Goal: Submit feedback/report problem: Submit feedback/report problem

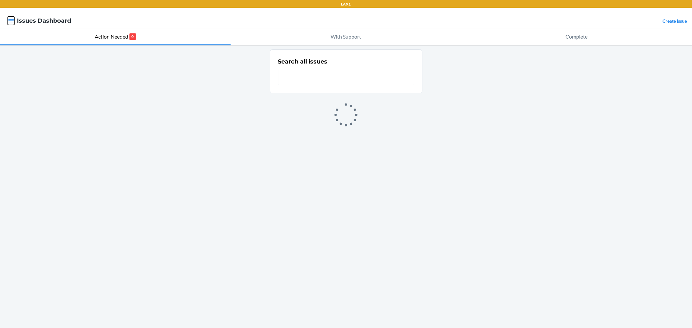
click at [11, 18] on icon "button" at bounding box center [11, 21] width 6 height 6
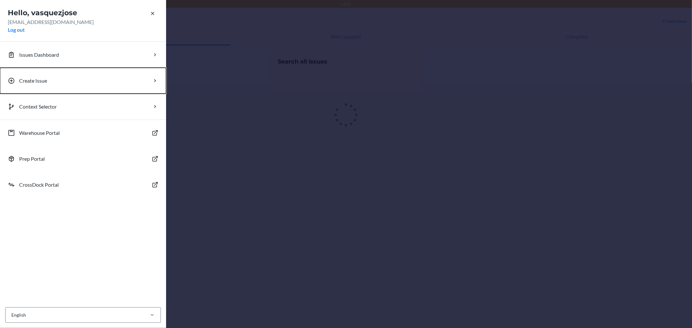
click at [46, 78] on p "Create Issue" at bounding box center [33, 81] width 28 height 8
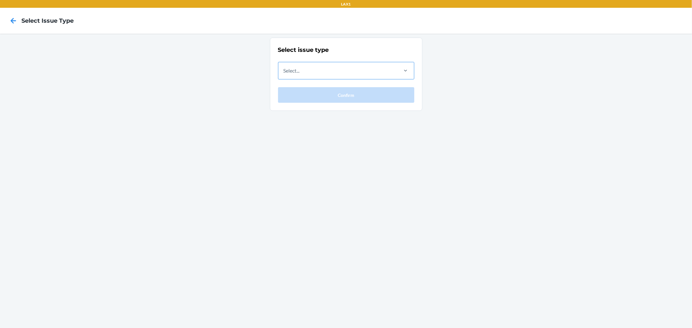
click at [324, 69] on div "Select..." at bounding box center [337, 70] width 119 height 17
click at [284, 69] on input "Select..." at bounding box center [283, 71] width 1 height 8
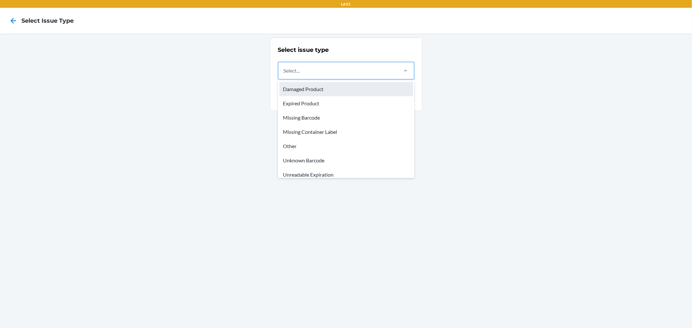
click at [329, 86] on div "Damaged Product" at bounding box center [346, 89] width 134 height 14
click at [284, 75] on input "option Damaged Product focused, 1 of 8. 8 results available. Use Up and Down to…" at bounding box center [283, 71] width 1 height 8
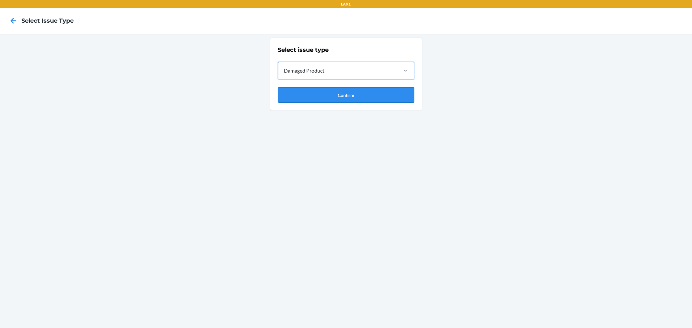
click at [329, 90] on button "Confirm" at bounding box center [346, 95] width 136 height 16
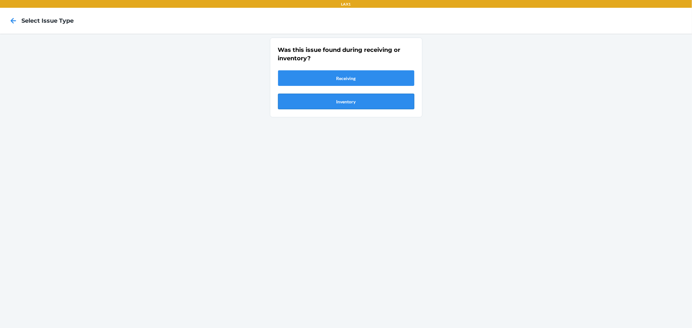
click at [351, 102] on button "Inventory" at bounding box center [346, 102] width 136 height 16
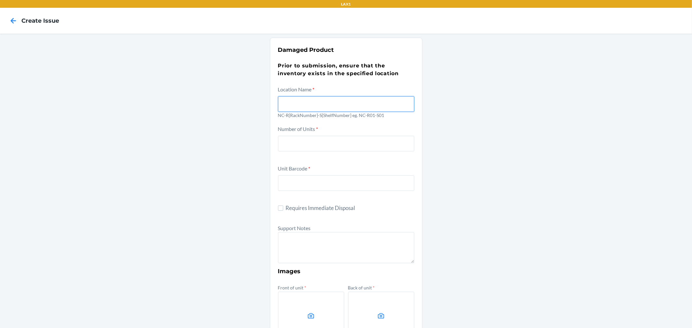
click at [331, 105] on input "text" at bounding box center [346, 104] width 136 height 16
type input "NC-R01-S01"
type input "1"
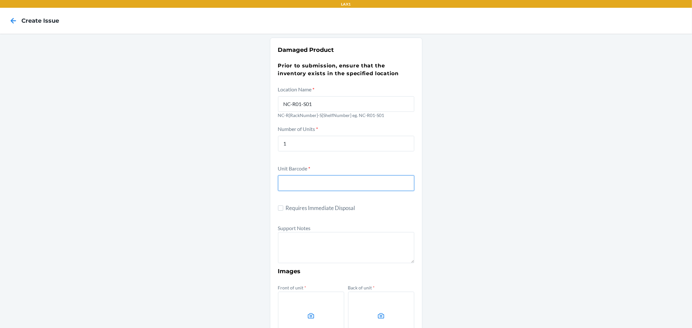
click at [306, 183] on input "text" at bounding box center [346, 183] width 136 height 16
type input "DJ2QPCD7NBN"
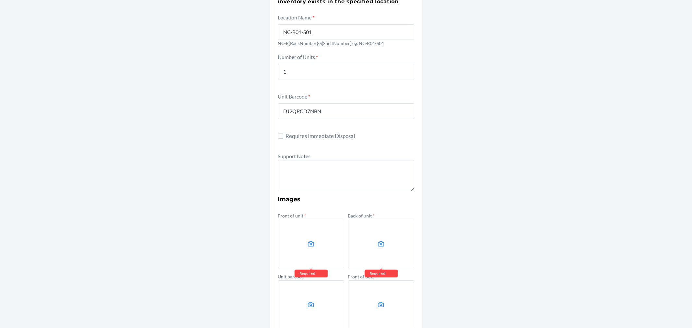
click at [280, 132] on label "Requires Immediate Disposal" at bounding box center [346, 136] width 136 height 8
click at [280, 134] on input "Requires Immediate Disposal" at bounding box center [280, 136] width 5 height 5
checkbox input "true"
click at [312, 165] on textarea at bounding box center [346, 175] width 136 height 31
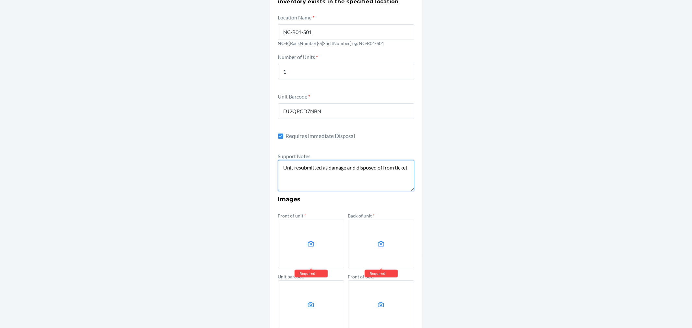
paste textarea "NC-4XLSPSFA"
type textarea "Unit resubmitted as damage and disposed of from ticket NC-4XLSPSFA"
click at [313, 235] on label at bounding box center [311, 244] width 66 height 49
click at [0, 0] on input "file" at bounding box center [0, 0] width 0 height 0
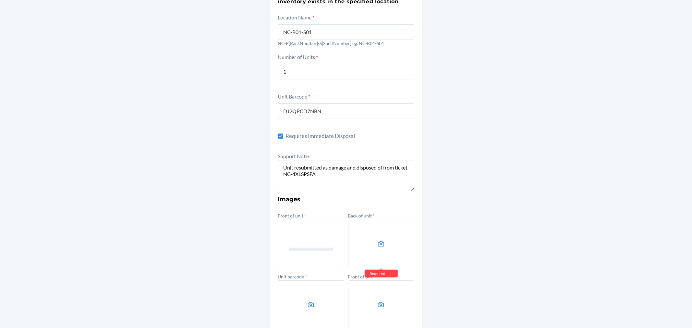
click at [394, 249] on label at bounding box center [381, 244] width 66 height 49
click at [0, 0] on input "file" at bounding box center [0, 0] width 0 height 0
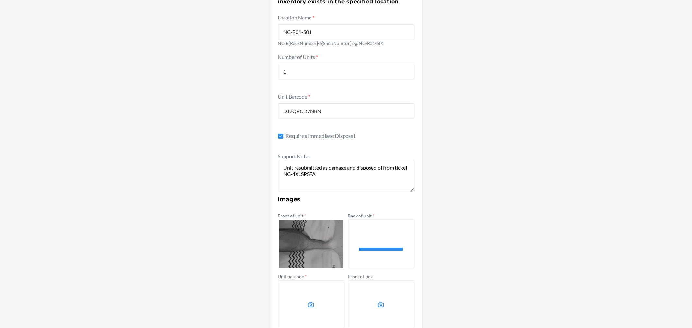
click at [317, 310] on label at bounding box center [311, 305] width 66 height 49
click at [0, 0] on input "file" at bounding box center [0, 0] width 0 height 0
click at [368, 304] on label at bounding box center [381, 305] width 66 height 49
click at [0, 0] on input "file" at bounding box center [0, 0] width 0 height 0
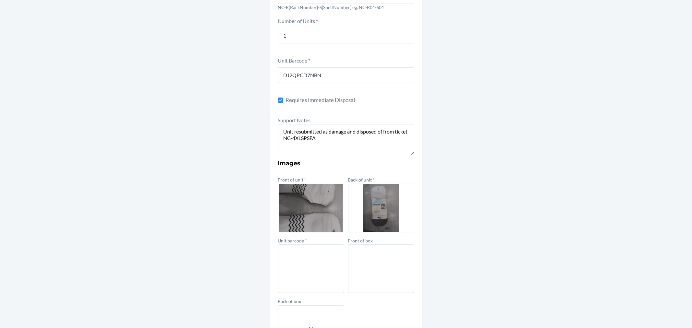
scroll to position [169, 0]
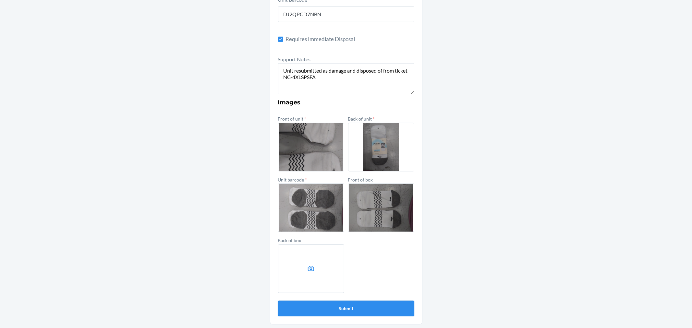
click at [377, 310] on button "Submit" at bounding box center [346, 309] width 136 height 16
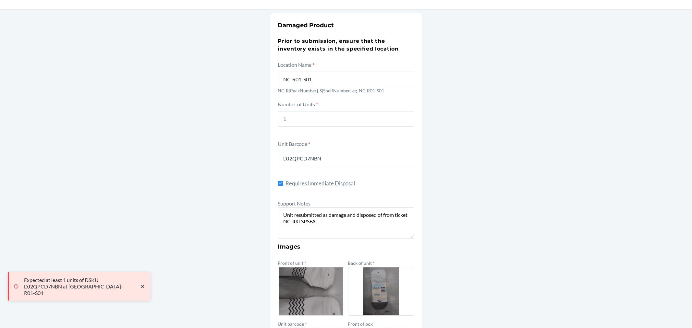
scroll to position [0, 0]
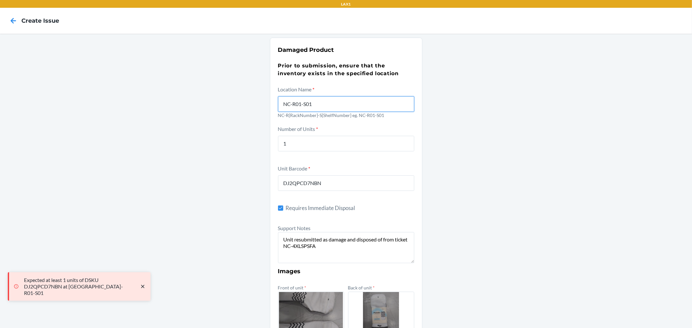
click at [320, 104] on input "NC-R01-S01" at bounding box center [346, 104] width 136 height 16
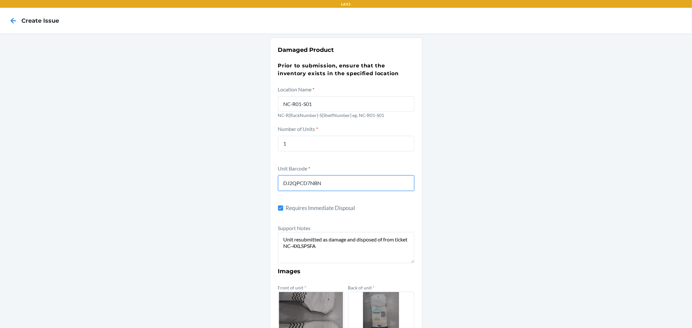
click at [326, 187] on input "DJ2QPCD7NBN" at bounding box center [346, 183] width 136 height 16
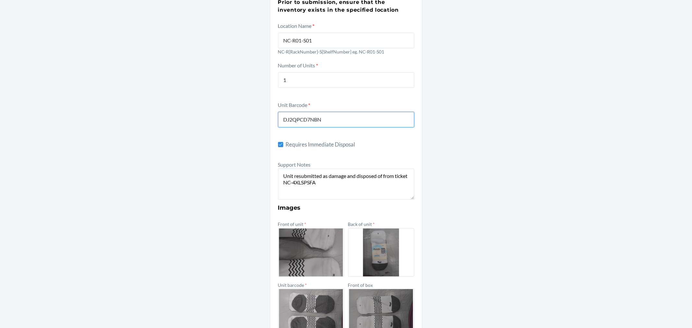
scroll to position [169, 0]
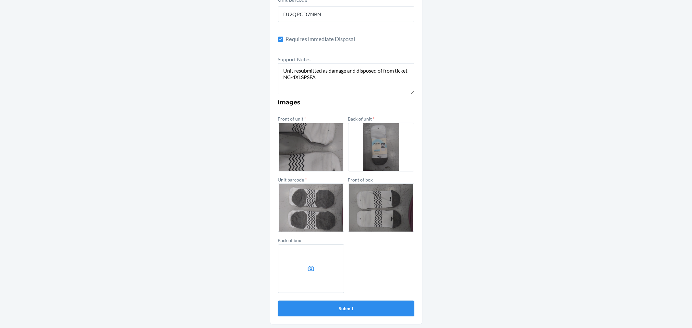
click at [348, 306] on button "Submit" at bounding box center [346, 309] width 136 height 16
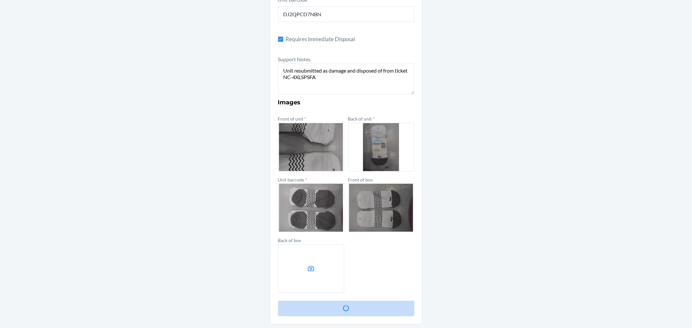
scroll to position [0, 0]
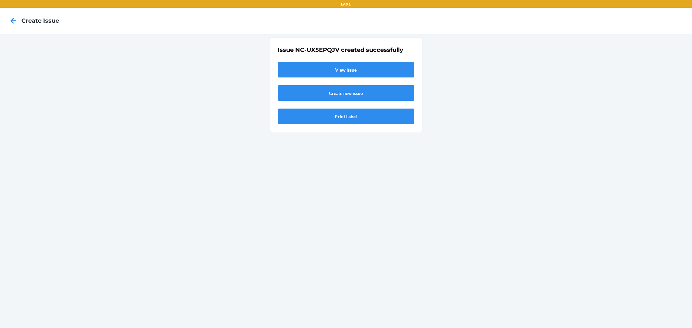
click at [351, 70] on link "View Issue" at bounding box center [346, 70] width 136 height 16
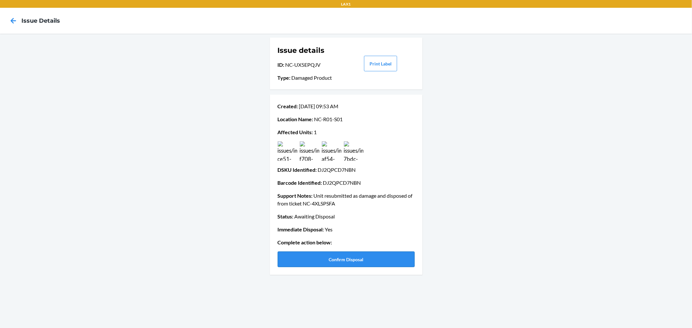
click at [341, 253] on button "Confirm Disposal" at bounding box center [346, 260] width 137 height 16
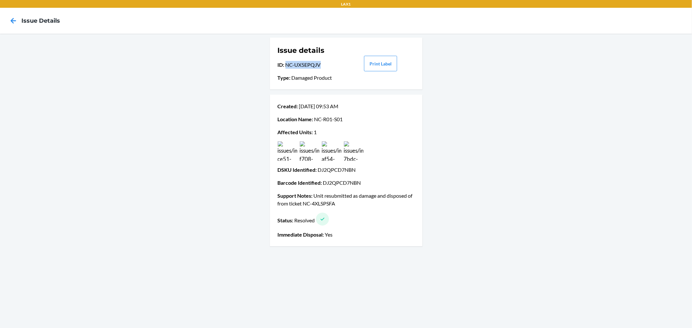
drag, startPoint x: 322, startPoint y: 66, endPoint x: 285, endPoint y: 68, distance: 37.7
click at [285, 68] on p "ID : NC-UX5EPQJV" at bounding box center [312, 65] width 68 height 8
copy p "NC-UX5EPQJV"
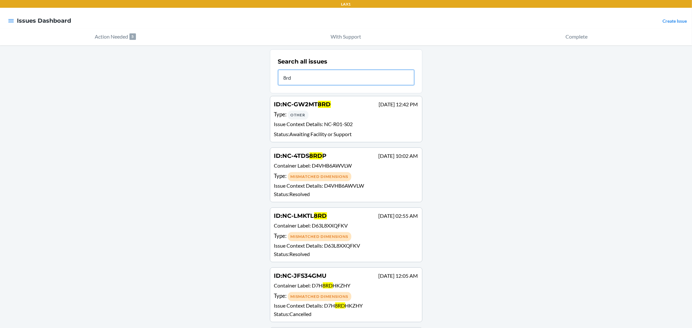
click at [354, 75] on input "8rd" at bounding box center [346, 78] width 136 height 16
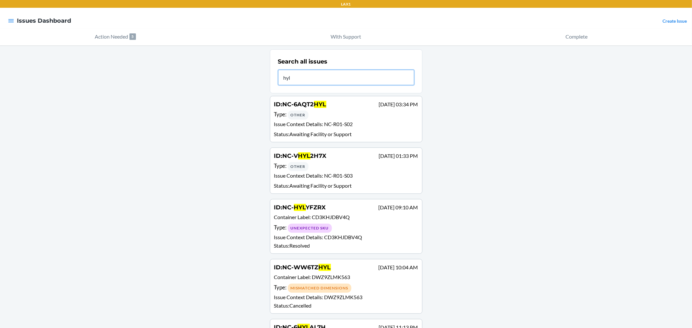
click at [334, 79] on input "hyl" at bounding box center [346, 78] width 136 height 16
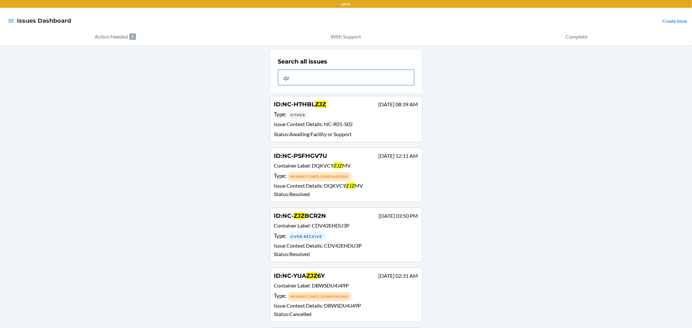
click at [329, 84] on input "zjz" at bounding box center [346, 78] width 136 height 16
click at [327, 78] on input "zjz" at bounding box center [346, 78] width 136 height 16
type input "7mz"
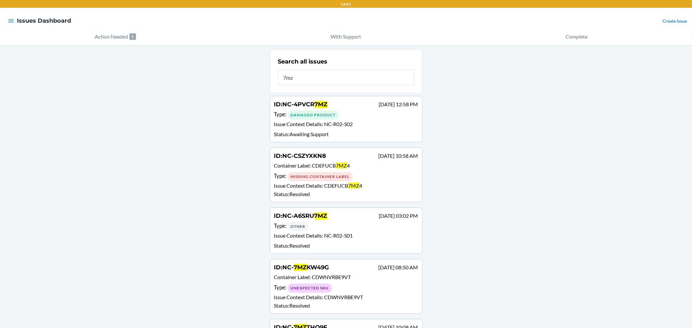
click at [330, 118] on div "Damaged Product" at bounding box center [313, 115] width 51 height 9
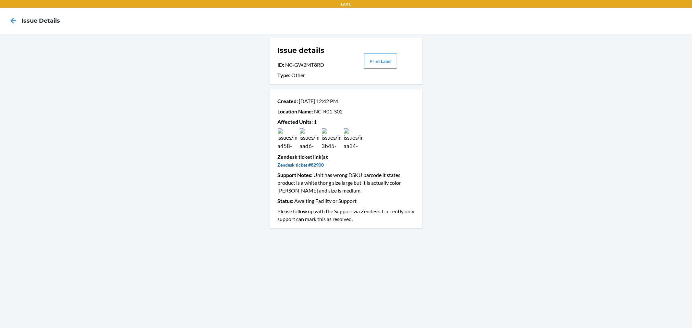
click at [309, 166] on link "Zendesk ticket #82900" at bounding box center [301, 165] width 46 height 6
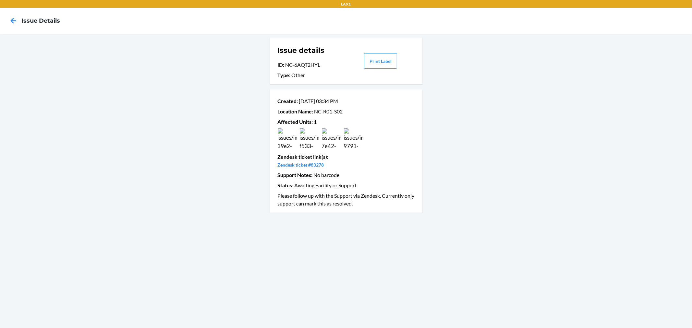
click at [290, 143] on img at bounding box center [287, 137] width 19 height 19
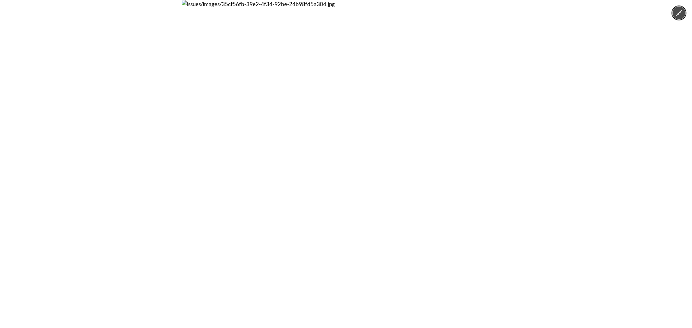
drag, startPoint x: 200, startPoint y: 148, endPoint x: 243, endPoint y: 160, distance: 44.2
click at [199, 148] on img at bounding box center [346, 164] width 328 height 328
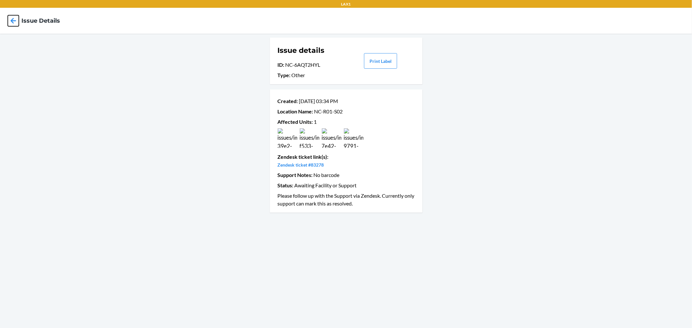
click at [14, 20] on icon at bounding box center [13, 20] width 11 height 11
click at [290, 139] on img at bounding box center [287, 137] width 19 height 19
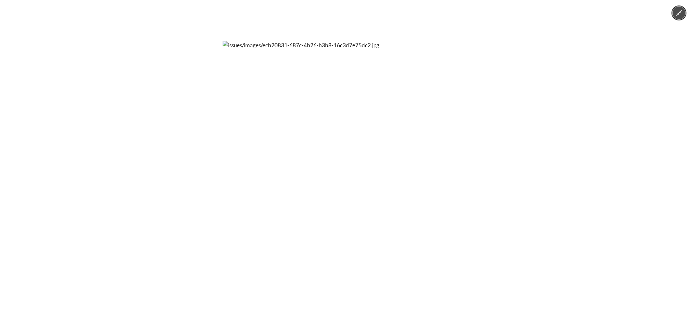
click at [176, 132] on div at bounding box center [346, 164] width 692 height 328
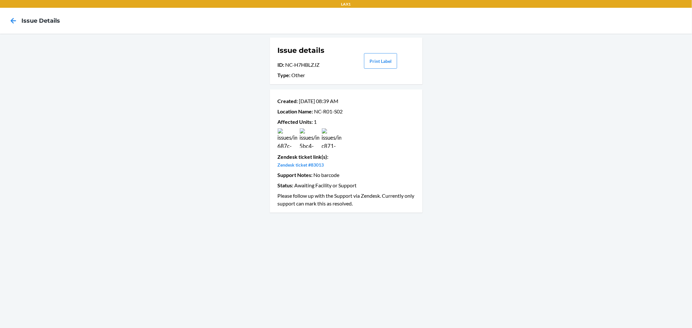
click at [307, 135] on img at bounding box center [309, 137] width 19 height 19
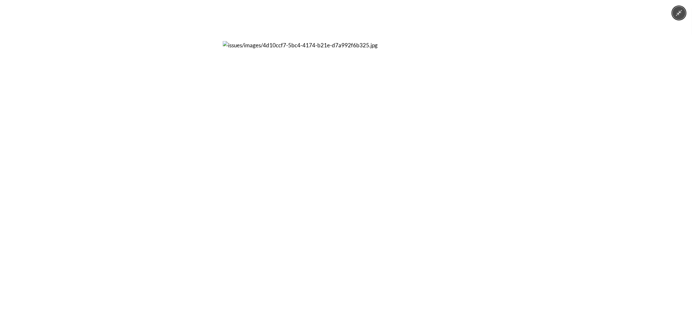
click at [193, 130] on div at bounding box center [346, 164] width 692 height 328
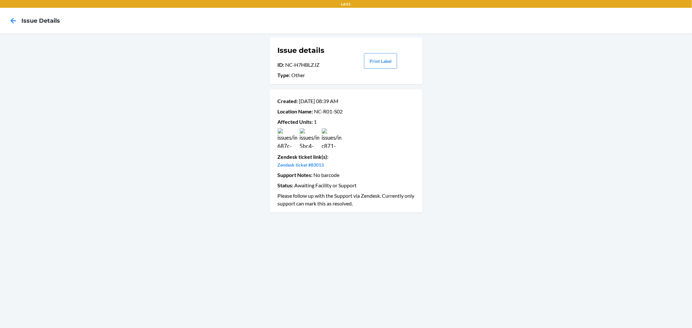
click at [332, 143] on img at bounding box center [331, 137] width 19 height 19
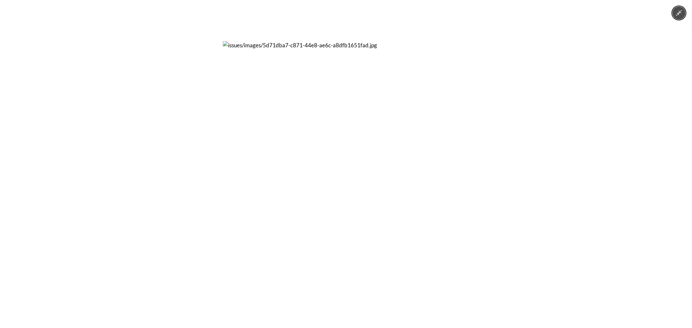
click at [178, 143] on div at bounding box center [346, 164] width 692 height 328
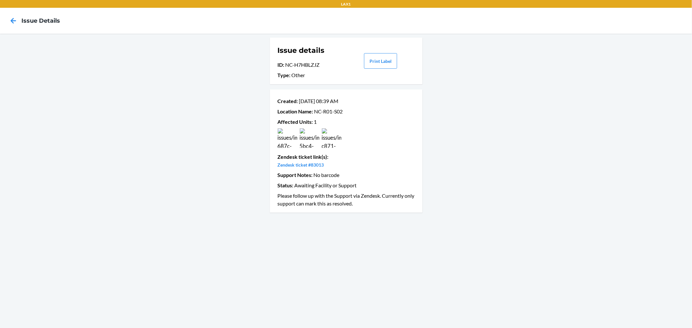
click at [329, 134] on img at bounding box center [331, 137] width 19 height 19
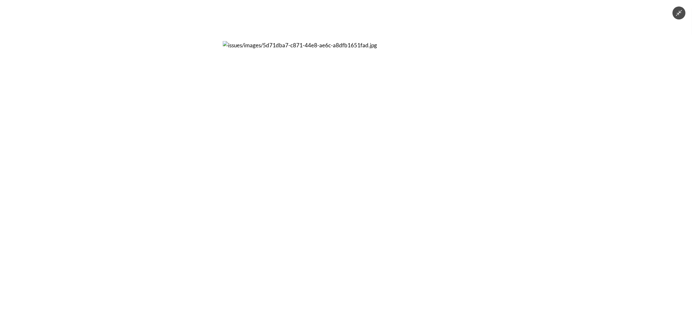
click at [175, 179] on div at bounding box center [346, 164] width 692 height 328
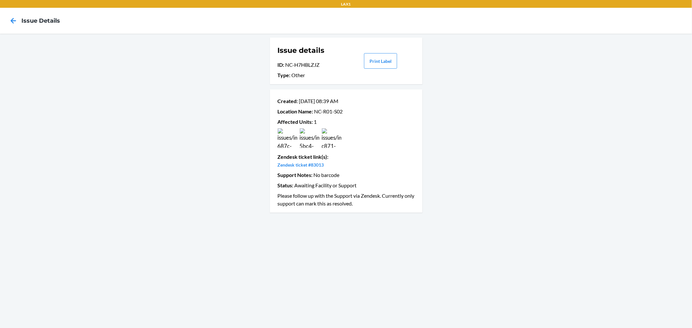
click at [292, 140] on img at bounding box center [287, 137] width 19 height 19
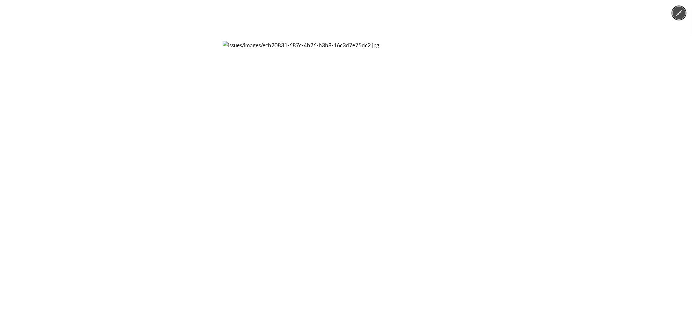
drag, startPoint x: 683, startPoint y: 11, endPoint x: 674, endPoint y: 12, distance: 9.1
click at [683, 11] on button "Minimize image" at bounding box center [678, 12] width 13 height 13
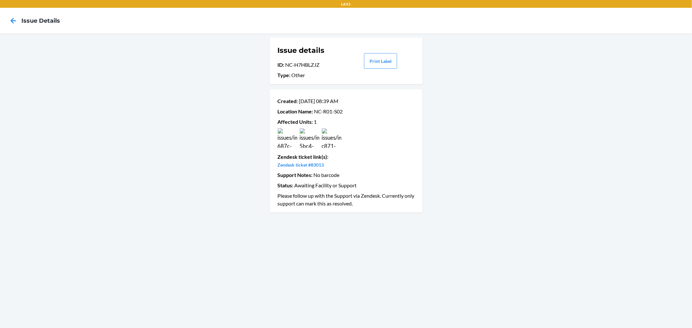
click at [332, 142] on img at bounding box center [331, 137] width 19 height 19
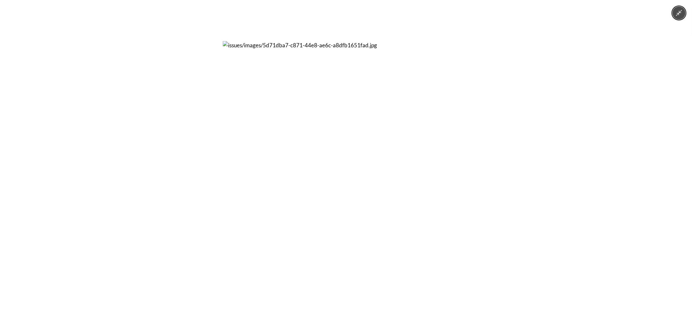
click at [675, 13] on button "Minimize image" at bounding box center [678, 12] width 13 height 13
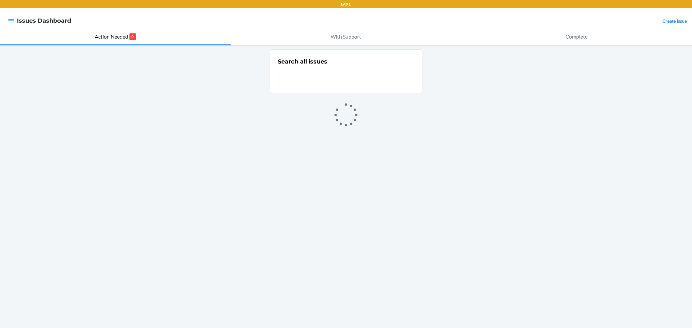
click at [302, 80] on input "text" at bounding box center [346, 78] width 136 height 16
type input "fsc"
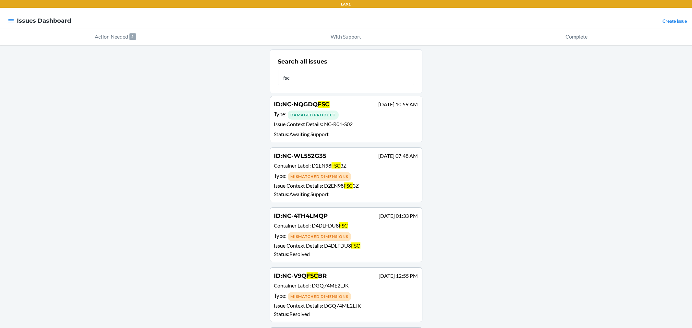
click at [336, 126] on span "NC-R01-S02" at bounding box center [338, 124] width 29 height 6
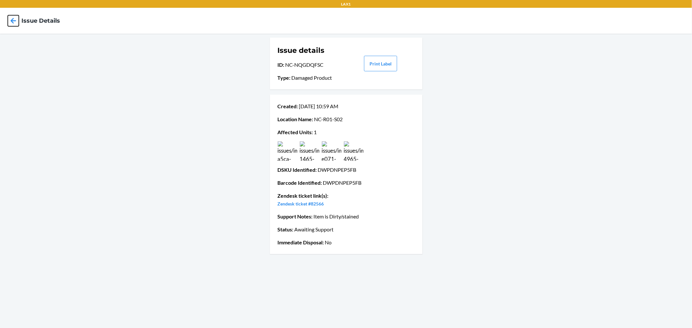
click at [16, 20] on icon at bounding box center [13, 20] width 11 height 11
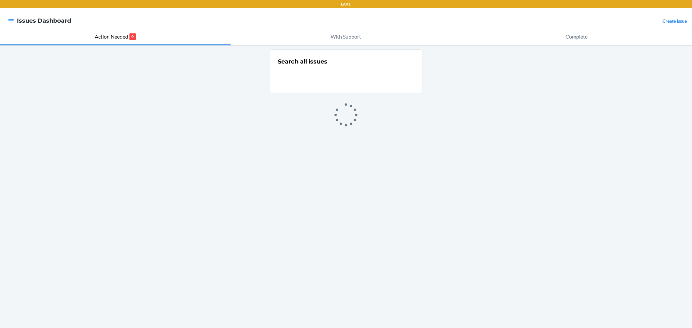
click at [319, 78] on input "text" at bounding box center [346, 78] width 136 height 16
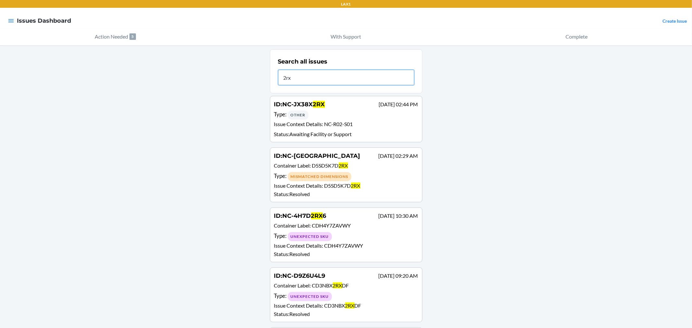
click at [342, 81] on input "2rx" at bounding box center [346, 78] width 136 height 16
type input "bfj"
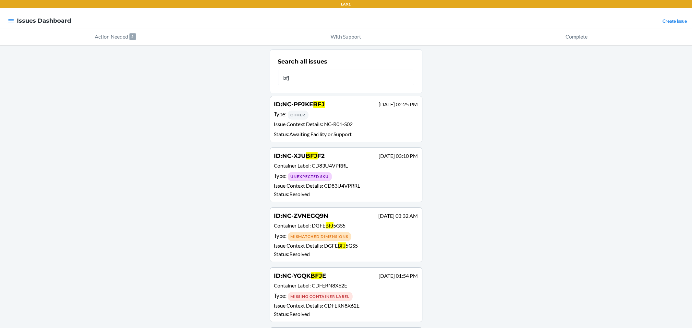
click at [334, 114] on div "Type : Other" at bounding box center [346, 114] width 144 height 9
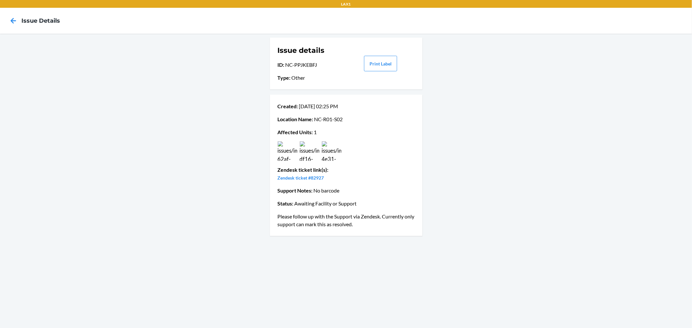
click at [328, 151] on img at bounding box center [331, 150] width 19 height 19
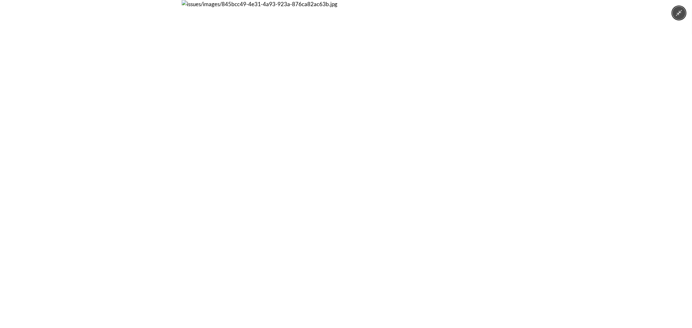
click at [137, 99] on div at bounding box center [346, 164] width 692 height 328
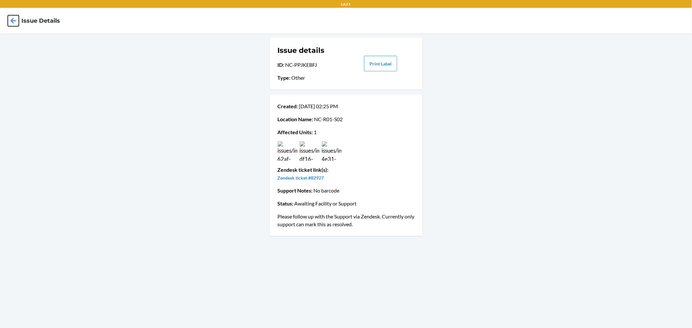
click at [12, 17] on icon at bounding box center [13, 20] width 11 height 11
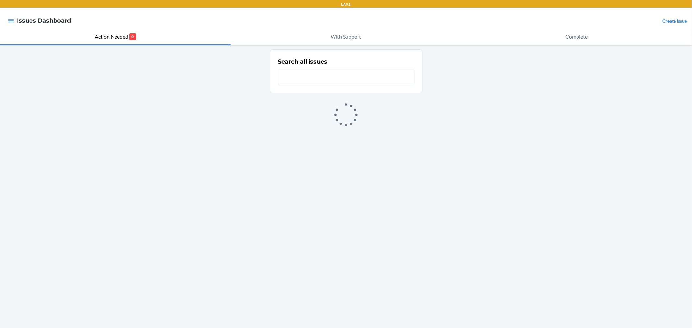
click at [309, 76] on input "text" at bounding box center [346, 78] width 136 height 16
type input "6ds"
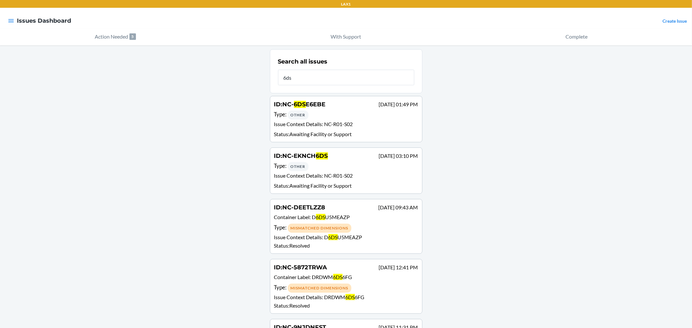
click at [312, 163] on div "Type : Other" at bounding box center [346, 166] width 144 height 9
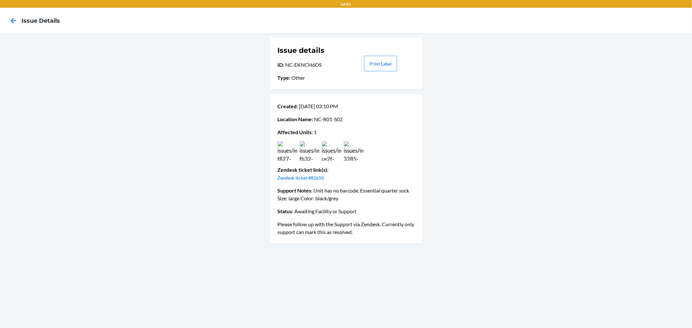
click at [335, 152] on img at bounding box center [331, 150] width 19 height 19
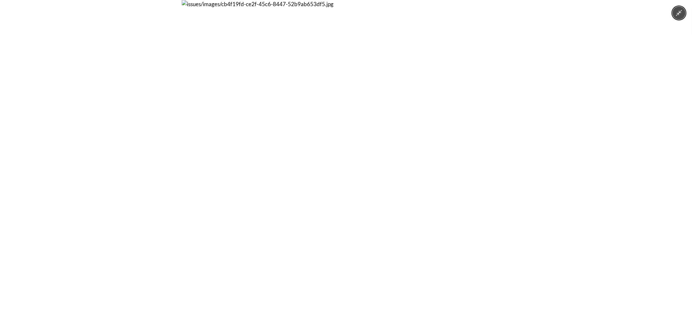
click at [148, 154] on div at bounding box center [346, 164] width 692 height 328
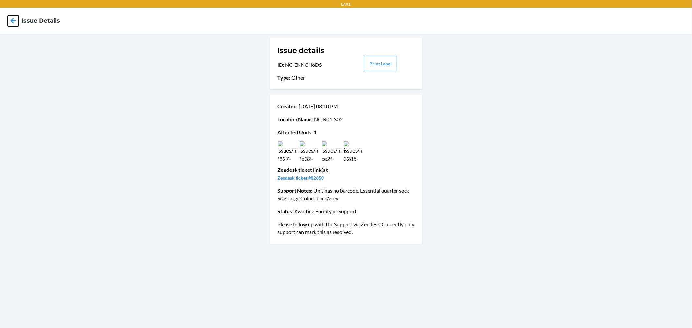
click at [12, 18] on icon at bounding box center [13, 20] width 11 height 11
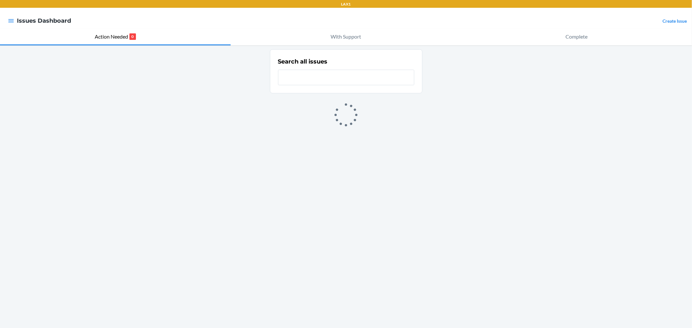
click at [316, 79] on input "text" at bounding box center [346, 78] width 136 height 16
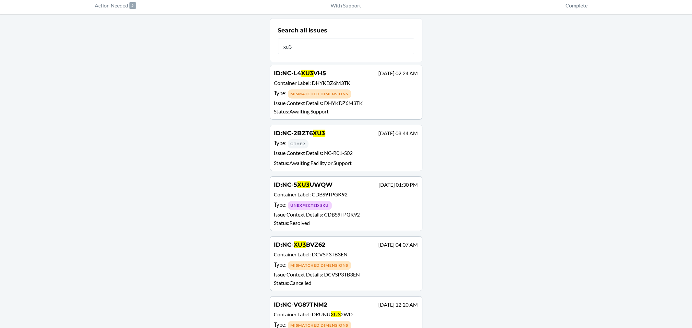
scroll to position [72, 0]
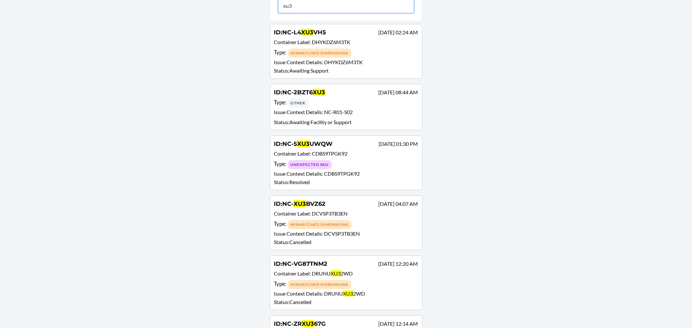
click at [332, 7] on input "xu3" at bounding box center [346, 6] width 136 height 16
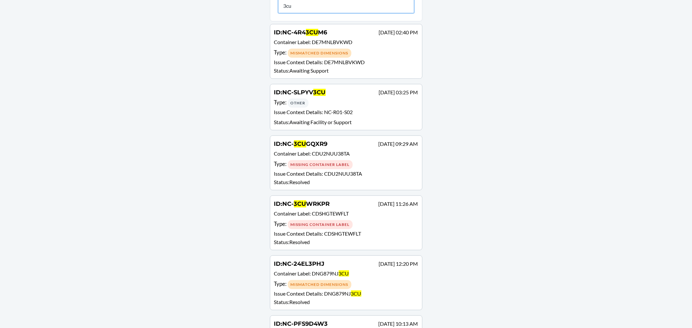
type input "3cu"
click at [337, 99] on div "Type : Other" at bounding box center [346, 102] width 144 height 9
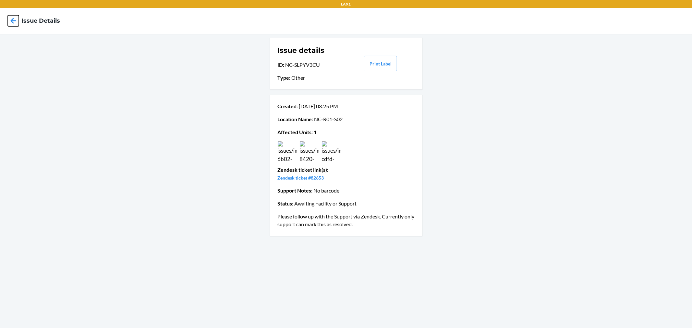
click at [11, 21] on icon at bounding box center [14, 21] width 6 height 6
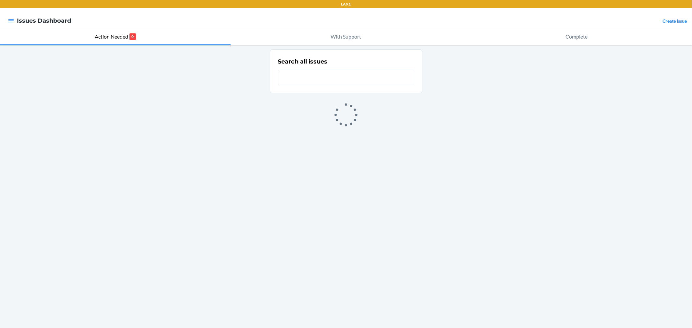
click at [319, 73] on input "text" at bounding box center [346, 78] width 136 height 16
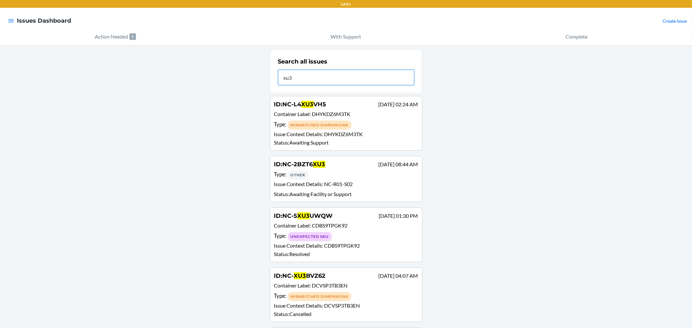
click at [319, 75] on input "xu3" at bounding box center [346, 78] width 136 height 16
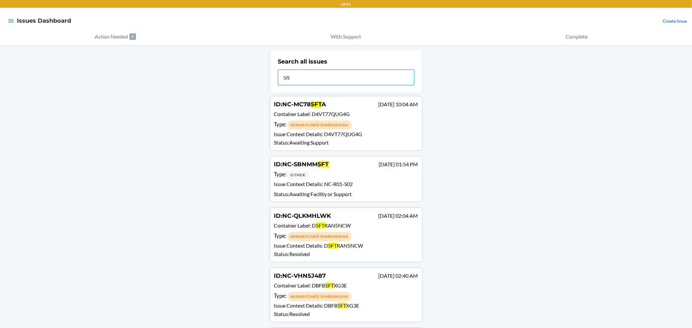
scroll to position [36, 0]
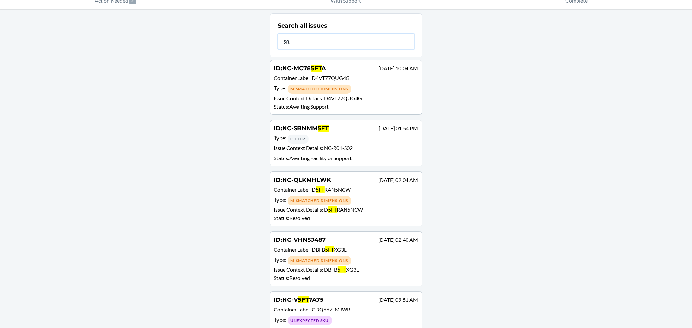
click at [338, 42] on input "5ft" at bounding box center [346, 42] width 136 height 16
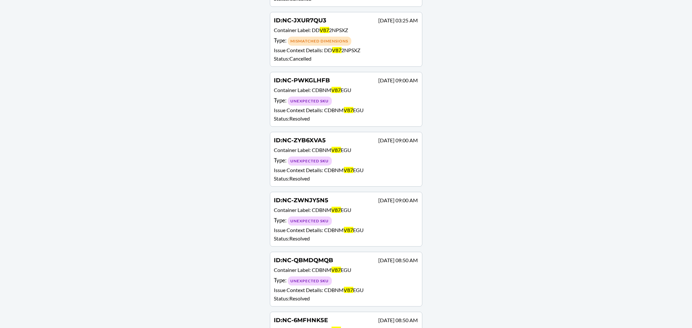
scroll to position [0, 0]
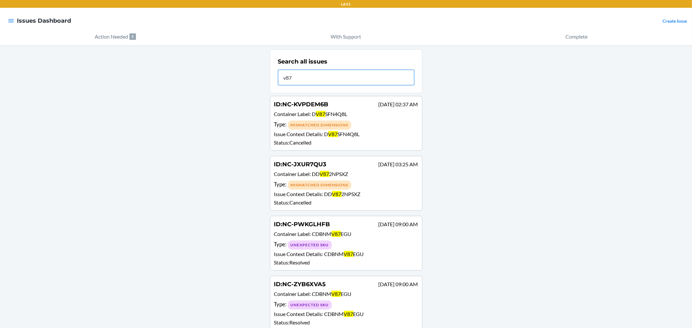
click at [279, 81] on input "v87" at bounding box center [346, 78] width 136 height 16
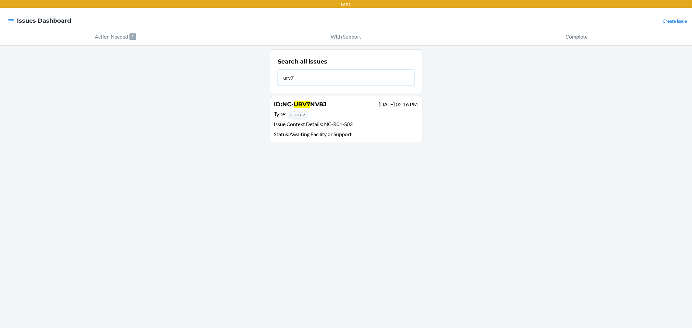
type input "urv7"
click at [342, 117] on div "Type : Other" at bounding box center [346, 114] width 144 height 9
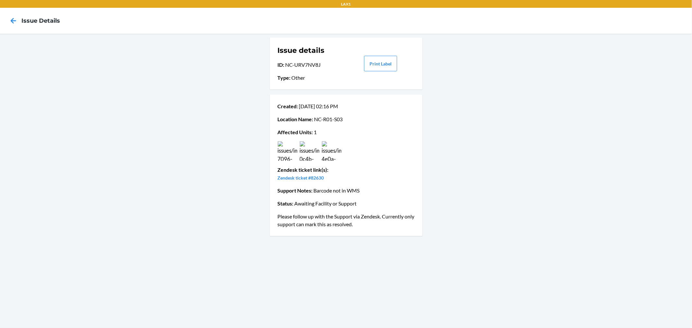
drag, startPoint x: 313, startPoint y: 175, endPoint x: 375, endPoint y: 141, distance: 70.1
click at [375, 141] on div at bounding box center [345, 150] width 139 height 19
click at [326, 156] on img at bounding box center [331, 150] width 19 height 19
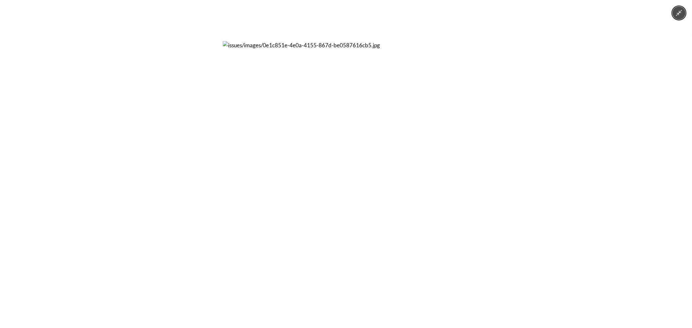
click at [236, 134] on img at bounding box center [346, 164] width 246 height 246
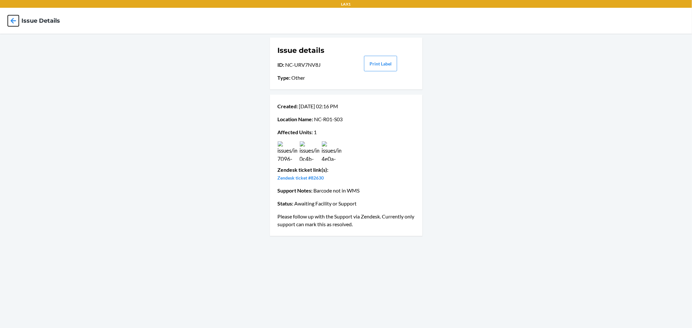
click at [17, 21] on icon at bounding box center [13, 20] width 11 height 11
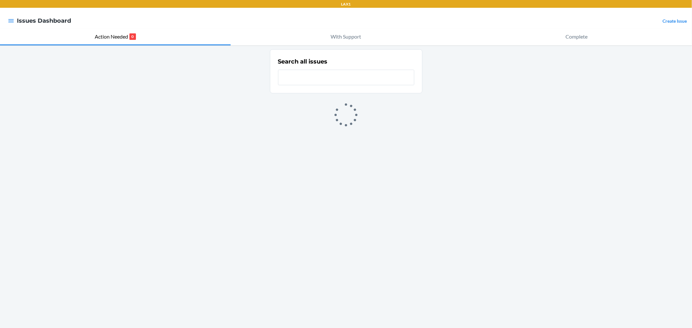
click at [297, 76] on input "text" at bounding box center [346, 78] width 136 height 16
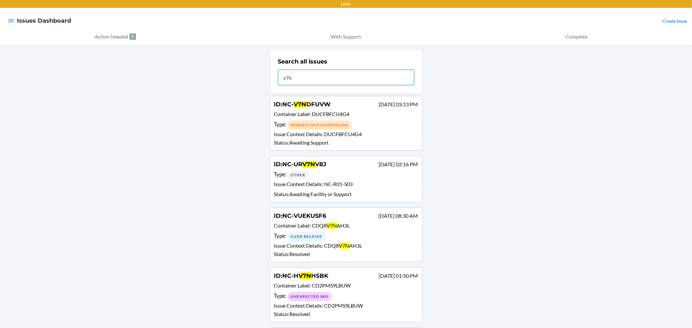
click at [326, 76] on input "v7n" at bounding box center [346, 78] width 136 height 16
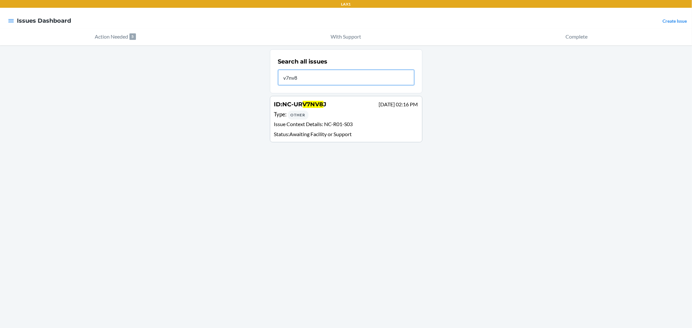
click at [318, 81] on input "v7nv8" at bounding box center [346, 78] width 136 height 16
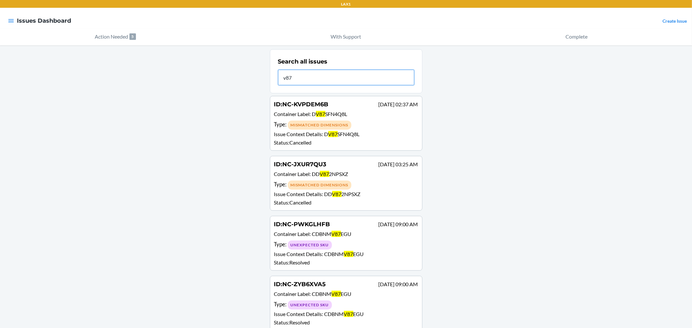
type input "v87"
click at [321, 73] on input "v87" at bounding box center [346, 78] width 136 height 16
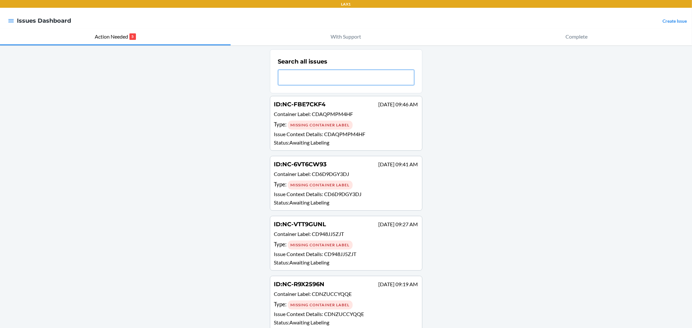
click at [303, 73] on input "text" at bounding box center [346, 78] width 136 height 16
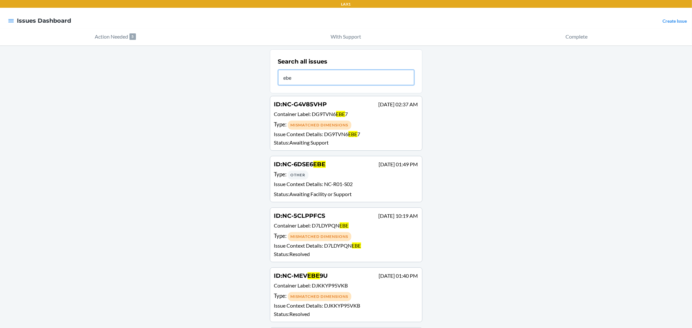
click at [306, 73] on input "ebe" at bounding box center [346, 78] width 136 height 16
click at [322, 73] on input "ebe" at bounding box center [346, 78] width 136 height 16
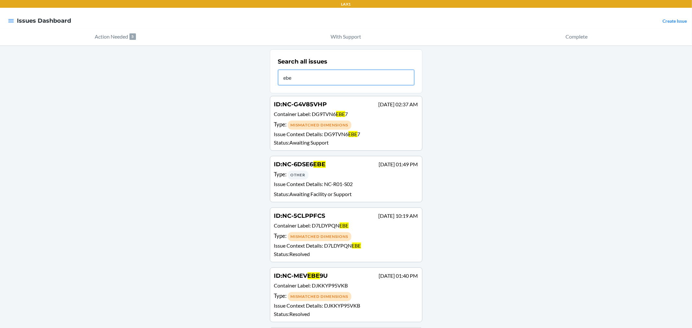
click at [322, 73] on input "ebe" at bounding box center [346, 78] width 136 height 16
type input "ahl"
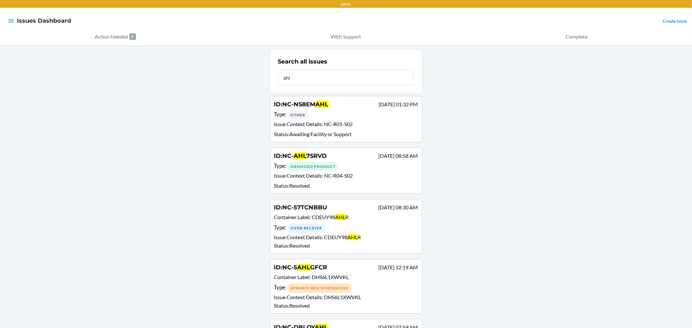
click at [329, 107] on div "ID : NC-NS8EM AHL Sep 18 01:32 PM" at bounding box center [346, 104] width 144 height 9
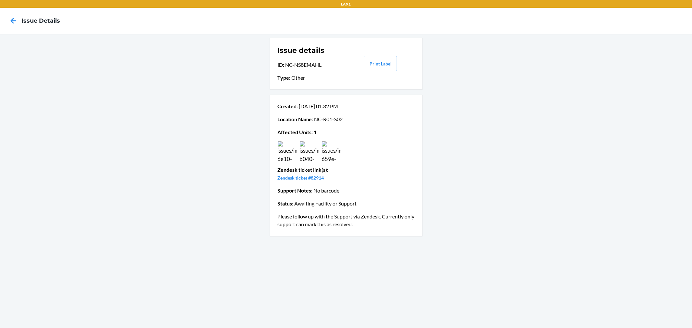
click at [336, 150] on img at bounding box center [331, 150] width 19 height 19
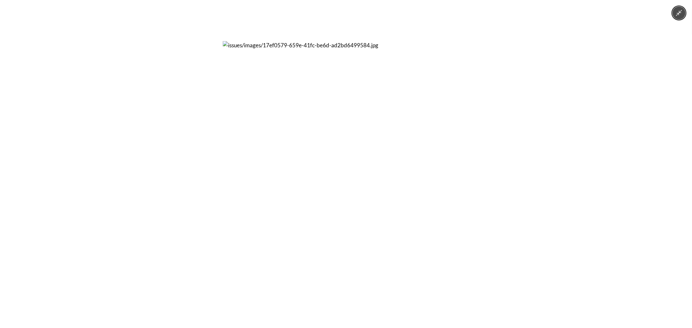
click at [152, 178] on div at bounding box center [346, 164] width 692 height 328
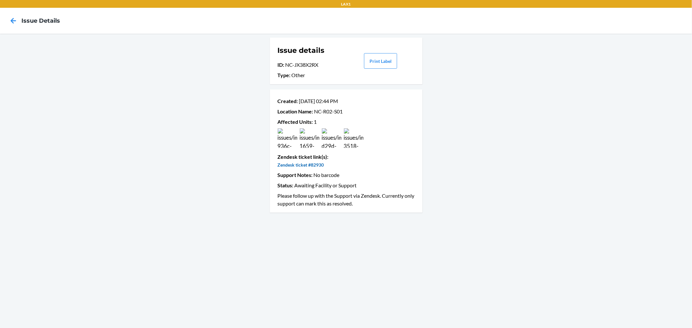
click at [314, 164] on link "Zendesk ticket #82930" at bounding box center [301, 165] width 46 height 6
click at [12, 26] on icon at bounding box center [13, 20] width 11 height 11
click at [310, 140] on img at bounding box center [309, 137] width 19 height 19
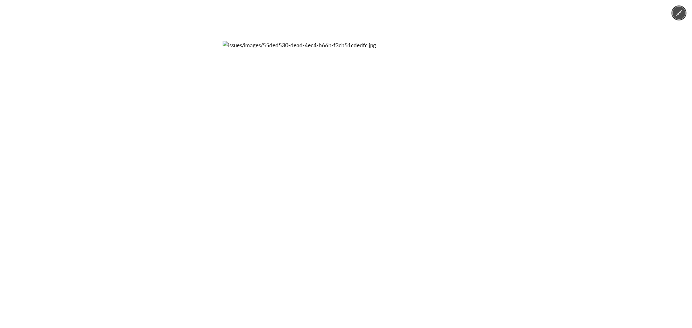
click at [183, 152] on div at bounding box center [346, 164] width 692 height 328
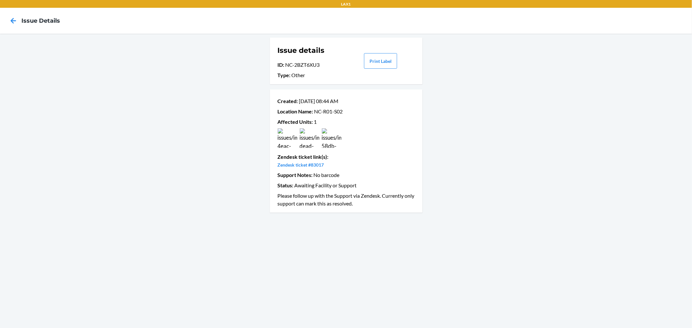
click at [298, 143] on div at bounding box center [345, 137] width 139 height 19
click at [291, 141] on img at bounding box center [287, 137] width 19 height 19
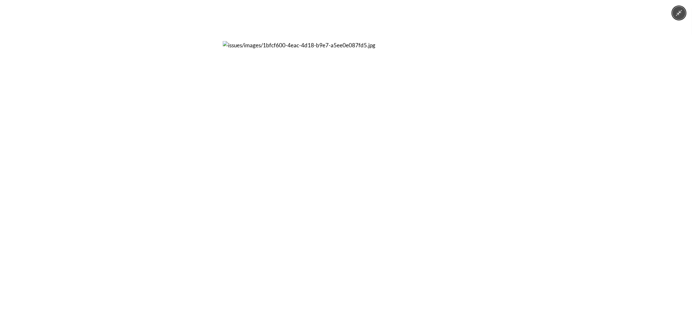
click at [183, 140] on div at bounding box center [346, 164] width 692 height 328
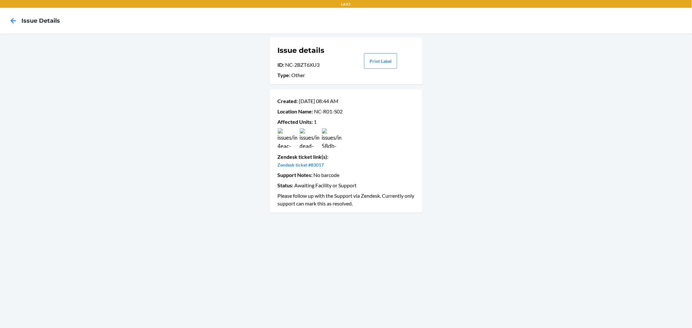
click at [329, 139] on img at bounding box center [331, 137] width 19 height 19
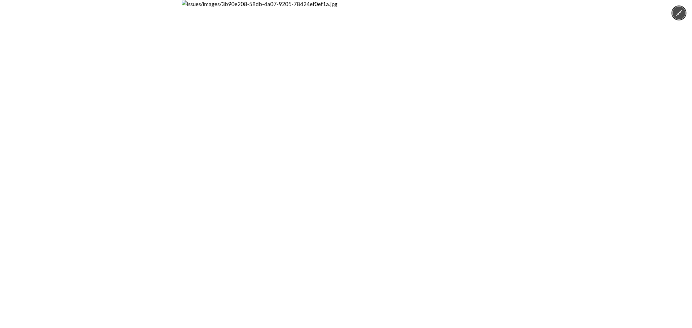
click at [155, 143] on div at bounding box center [346, 164] width 692 height 328
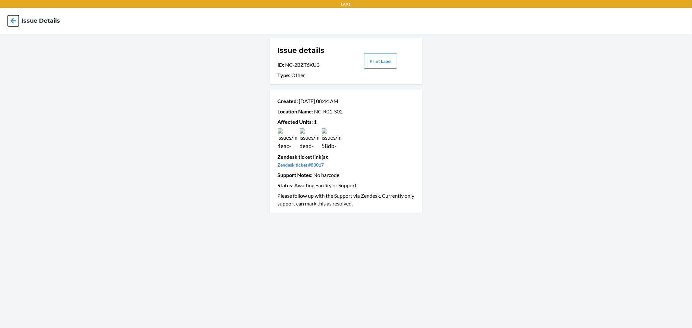
click at [14, 17] on icon at bounding box center [13, 20] width 11 height 11
click at [12, 19] on icon at bounding box center [14, 21] width 6 height 6
click at [312, 139] on img at bounding box center [309, 137] width 19 height 19
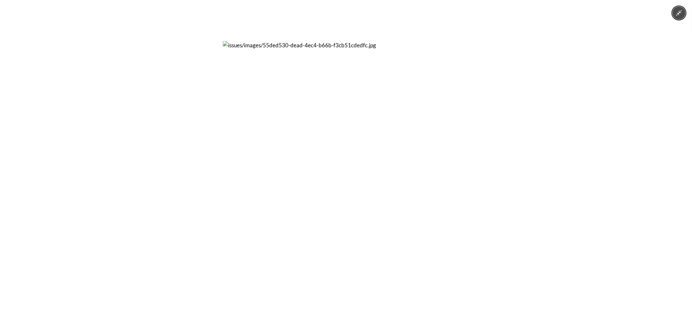
drag, startPoint x: 149, startPoint y: 148, endPoint x: 329, endPoint y: 57, distance: 201.6
click at [149, 148] on div at bounding box center [346, 164] width 692 height 328
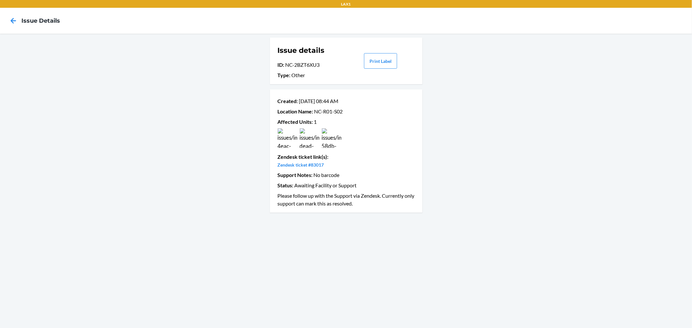
click at [327, 137] on img at bounding box center [331, 137] width 19 height 19
click at [292, 144] on img at bounding box center [287, 137] width 19 height 19
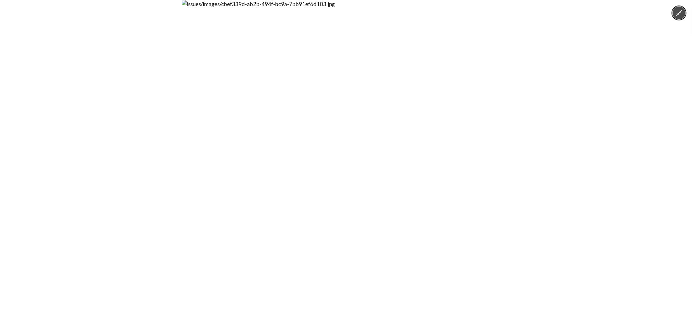
click at [177, 138] on div at bounding box center [346, 164] width 692 height 328
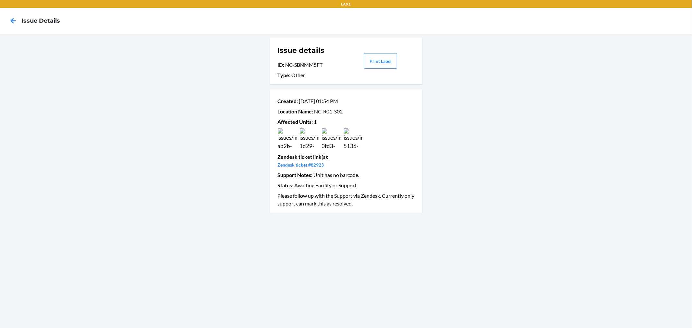
click at [315, 139] on img at bounding box center [309, 137] width 19 height 19
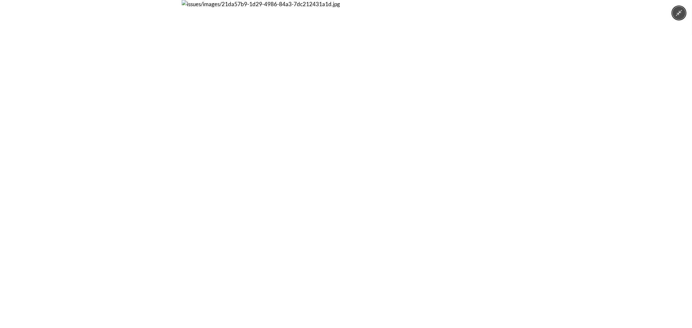
click at [151, 162] on div at bounding box center [346, 164] width 692 height 328
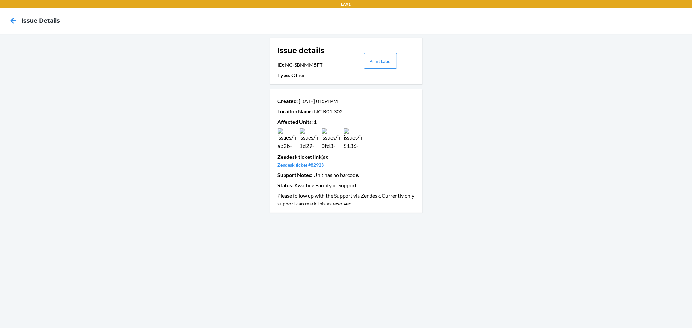
click at [330, 144] on img at bounding box center [331, 137] width 19 height 19
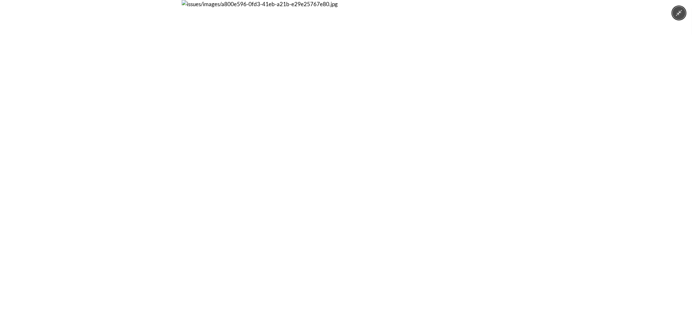
click at [533, 145] on div at bounding box center [346, 164] width 692 height 328
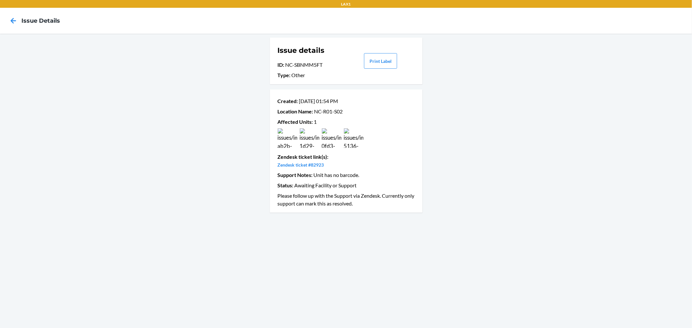
click at [358, 136] on img at bounding box center [353, 137] width 19 height 19
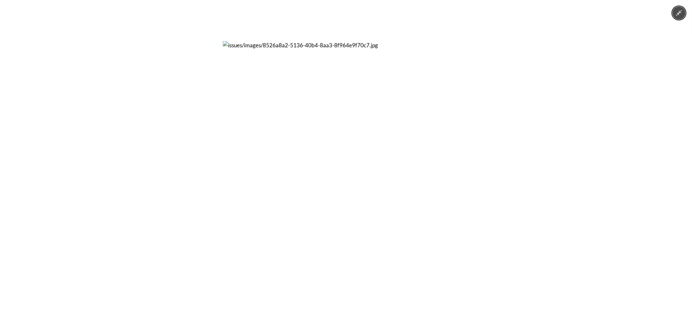
click at [513, 149] on div at bounding box center [346, 164] width 692 height 328
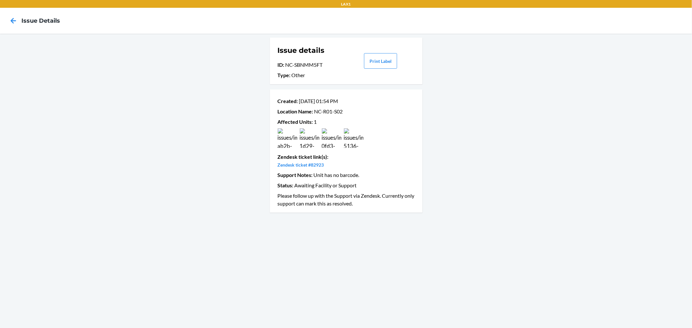
click at [287, 139] on img at bounding box center [287, 137] width 19 height 19
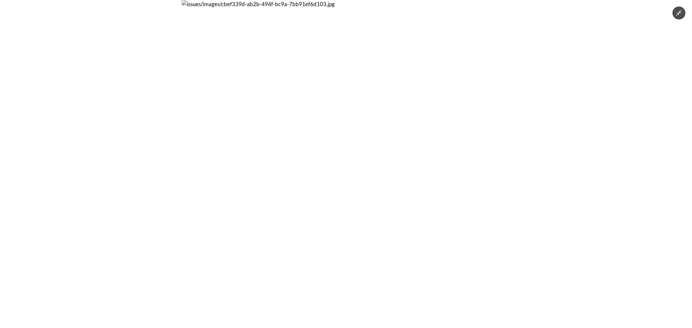
click at [122, 147] on div at bounding box center [346, 164] width 692 height 328
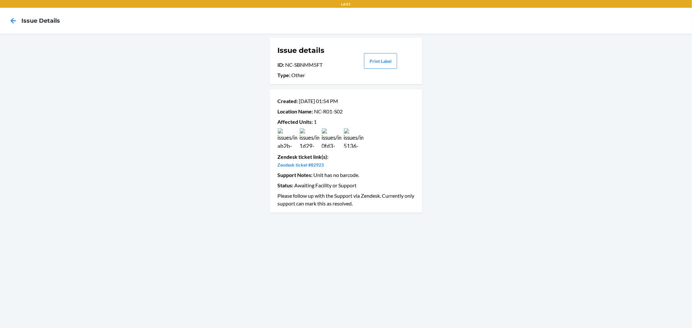
click at [299, 135] on div at bounding box center [345, 137] width 139 height 19
click at [291, 139] on img at bounding box center [287, 137] width 19 height 19
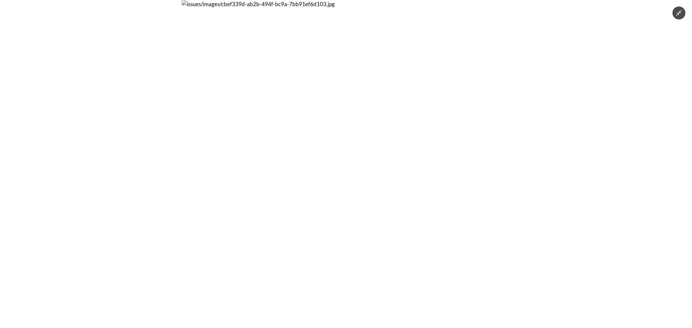
click at [564, 118] on div at bounding box center [346, 164] width 692 height 328
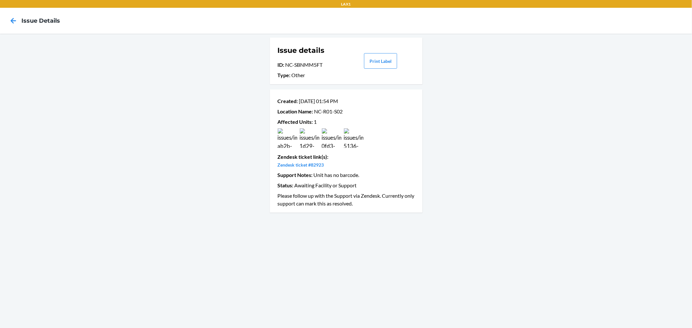
click at [356, 134] on img at bounding box center [353, 137] width 19 height 19
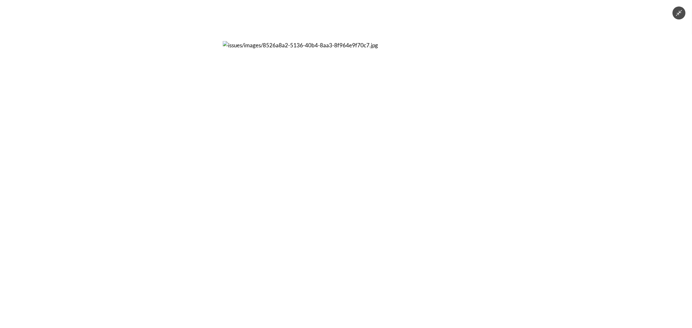
click at [525, 171] on div at bounding box center [346, 164] width 692 height 328
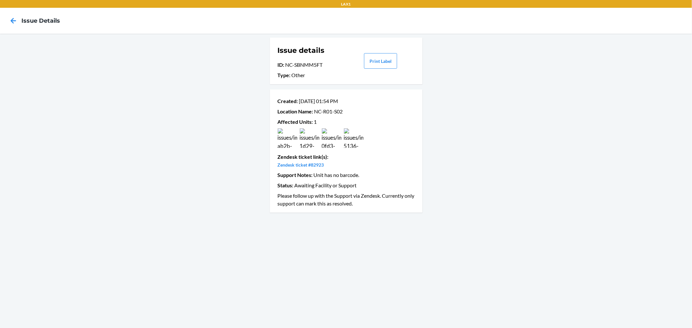
click at [357, 135] on img at bounding box center [353, 137] width 19 height 19
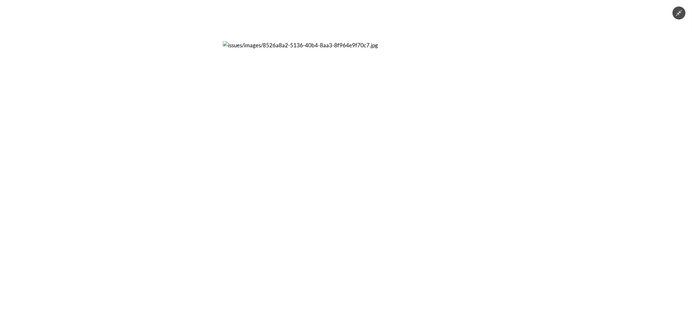
click at [186, 137] on div at bounding box center [346, 164] width 692 height 328
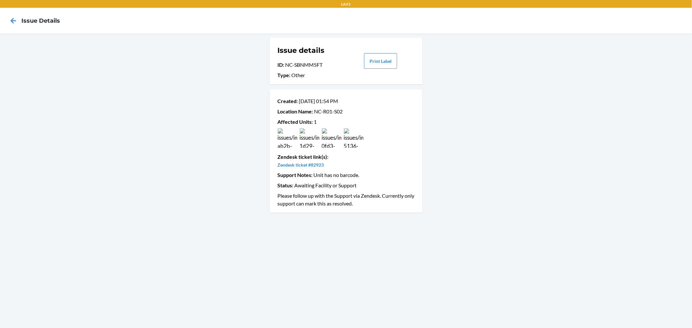
click at [332, 140] on img at bounding box center [331, 137] width 19 height 19
click at [291, 137] on img at bounding box center [287, 137] width 19 height 19
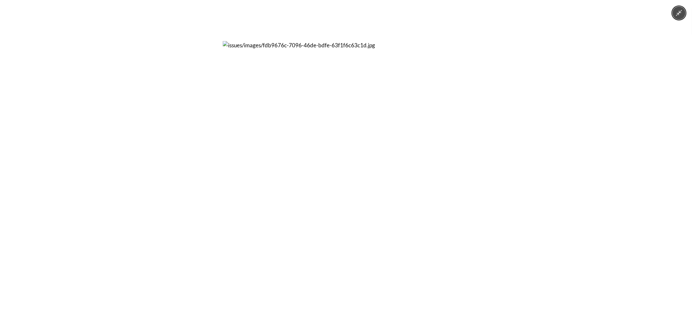
click at [466, 135] on img at bounding box center [346, 164] width 246 height 246
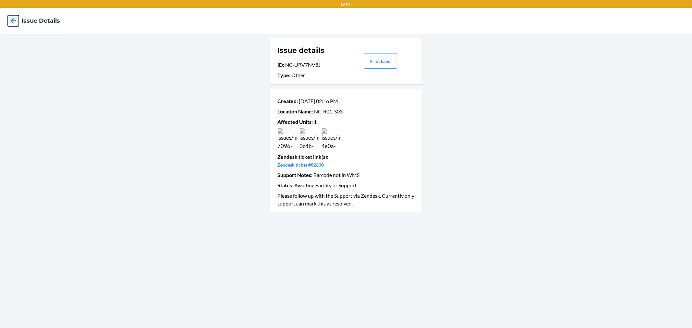
click at [13, 20] on icon at bounding box center [13, 20] width 11 height 11
click at [306, 140] on img at bounding box center [309, 137] width 19 height 19
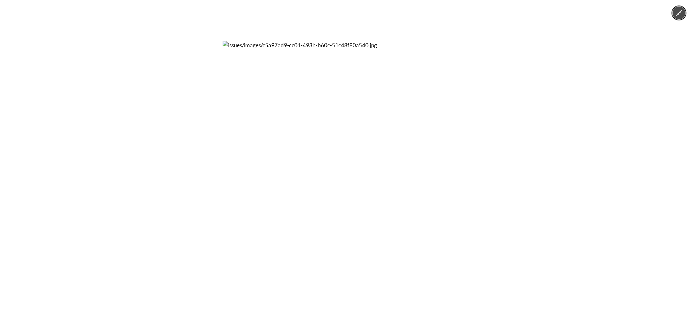
click at [183, 150] on div at bounding box center [346, 164] width 692 height 328
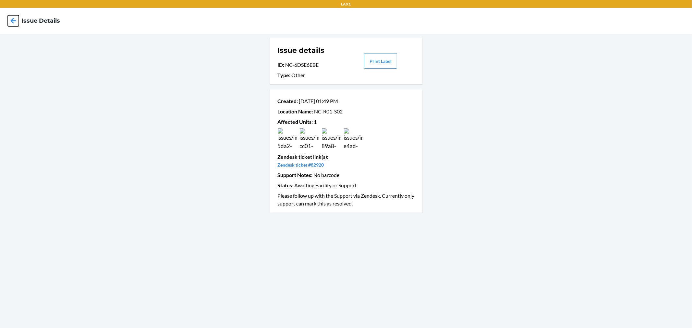
click at [14, 19] on icon at bounding box center [13, 20] width 11 height 11
click at [12, 26] on icon at bounding box center [13, 20] width 11 height 11
click at [12, 21] on icon at bounding box center [14, 21] width 6 height 6
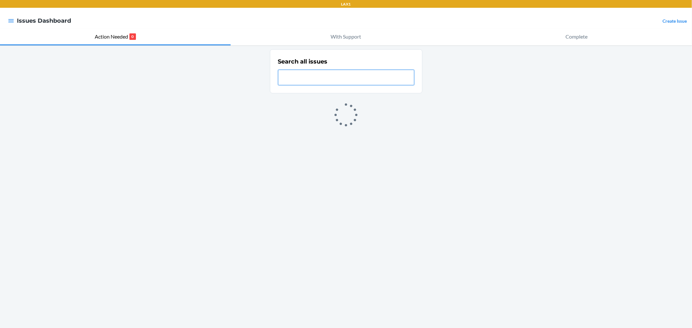
click at [307, 79] on input "text" at bounding box center [346, 78] width 136 height 16
type input "hj2"
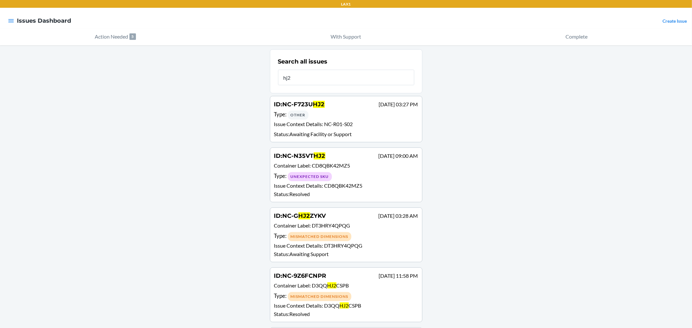
click at [324, 121] on span "NC-R01-S02" at bounding box center [338, 124] width 29 height 6
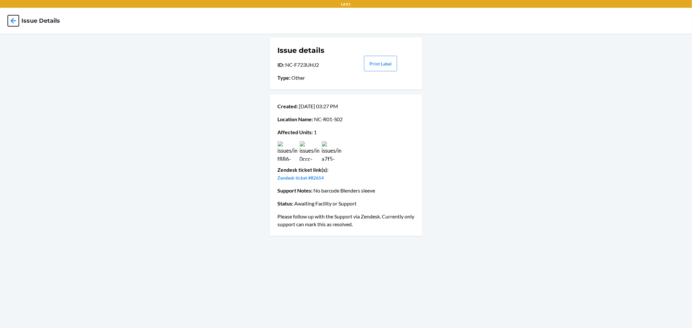
click at [14, 21] on icon at bounding box center [13, 20] width 11 height 11
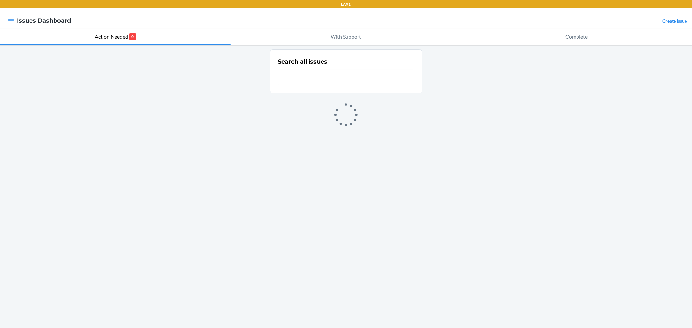
click at [320, 80] on input "text" at bounding box center [346, 78] width 136 height 16
type input "c47"
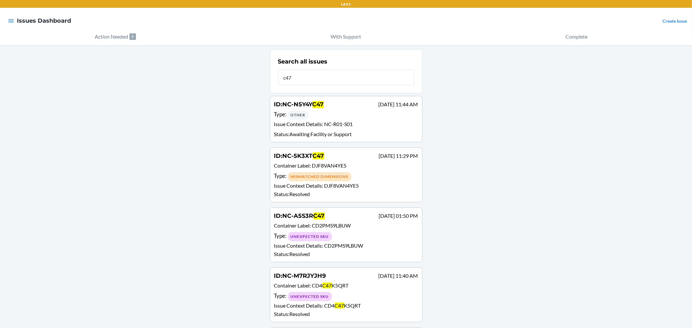
click at [317, 120] on p "Issue Context Details : NC-R01-S01" at bounding box center [346, 124] width 144 height 9
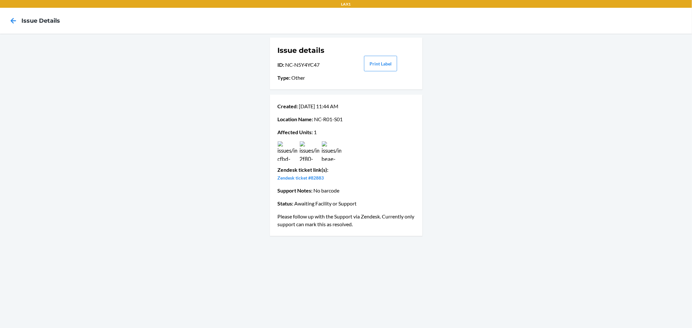
click at [330, 157] on img at bounding box center [331, 150] width 19 height 19
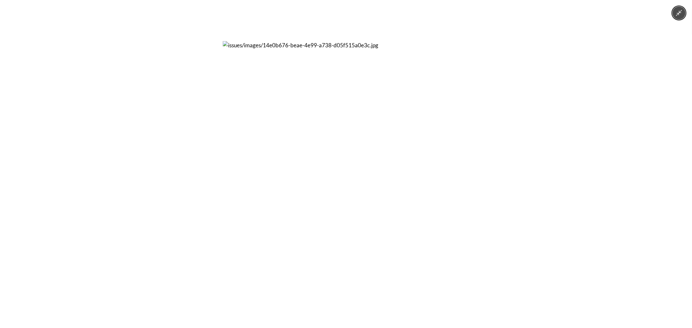
click at [204, 165] on div at bounding box center [346, 164] width 692 height 328
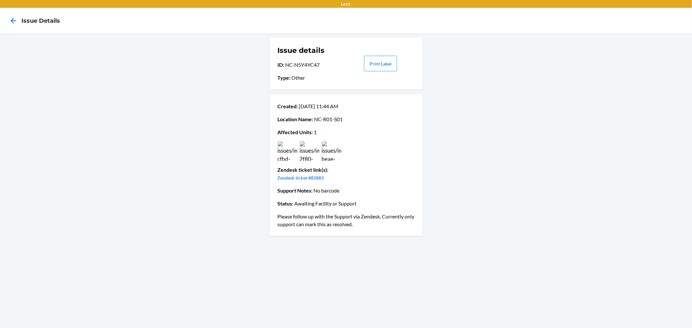
click at [309, 154] on img at bounding box center [309, 150] width 19 height 19
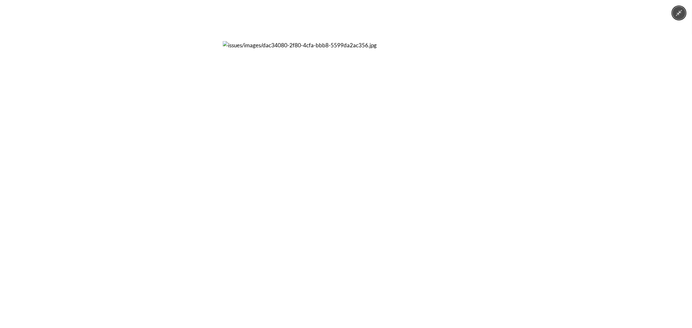
click at [202, 160] on div at bounding box center [346, 164] width 692 height 328
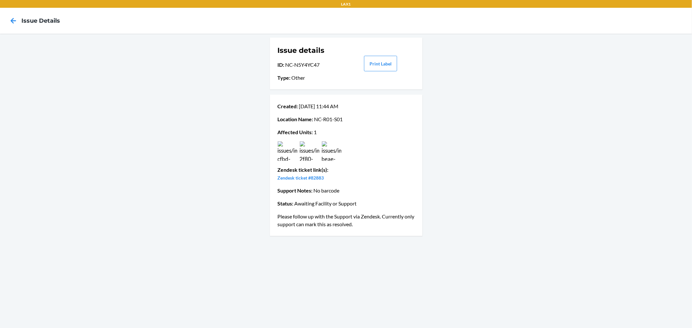
click at [287, 153] on img at bounding box center [287, 150] width 19 height 19
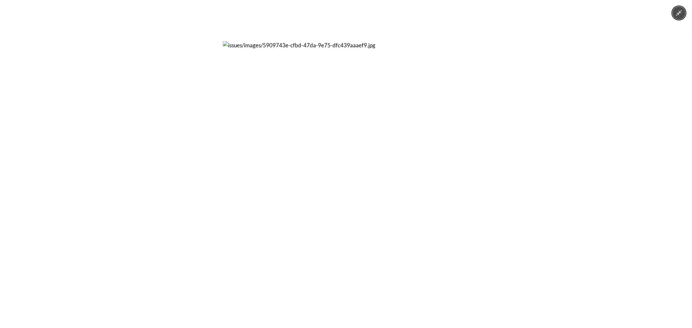
click at [199, 155] on div at bounding box center [346, 164] width 692 height 328
